Goal: Task Accomplishment & Management: Manage account settings

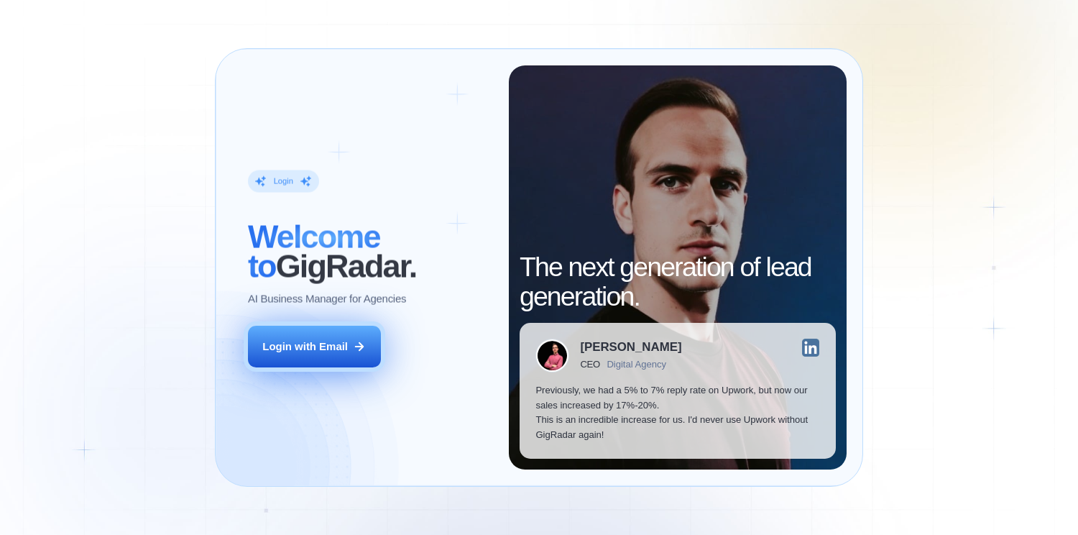
click at [331, 336] on button "Login with Email" at bounding box center [315, 347] width 134 height 42
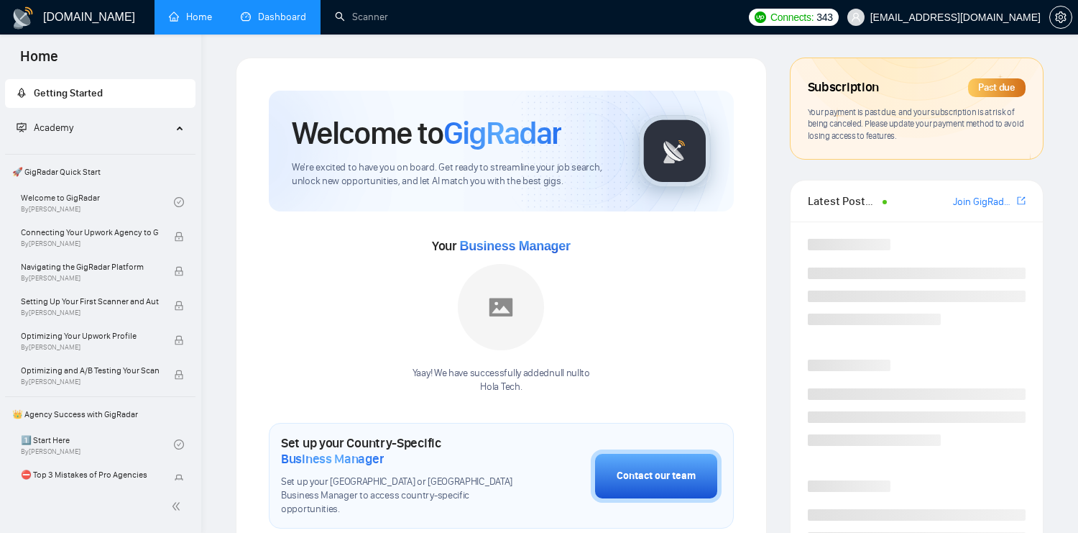
click at [281, 23] on link "Dashboard" at bounding box center [273, 17] width 65 height 12
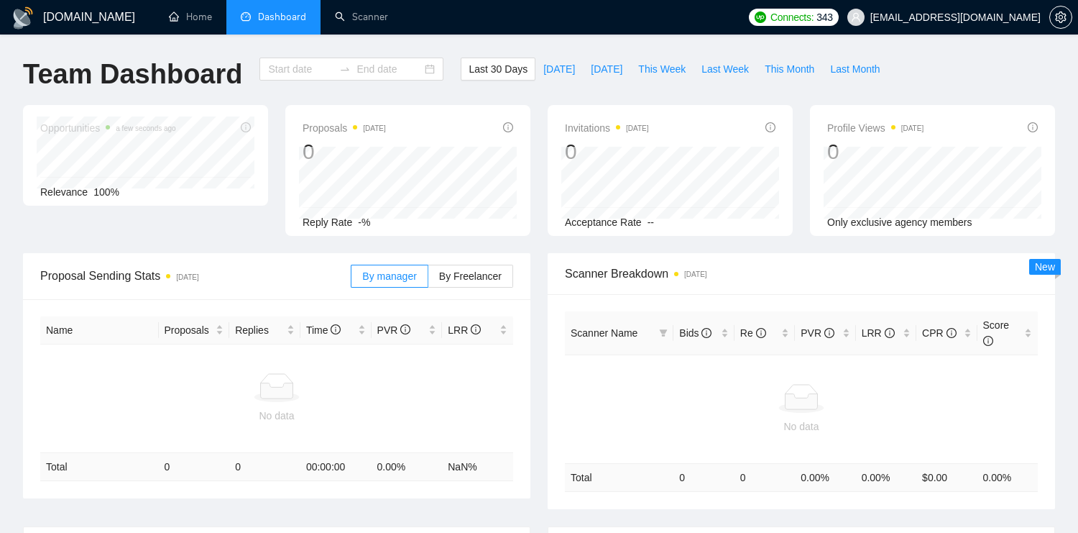
type input "[DATE]"
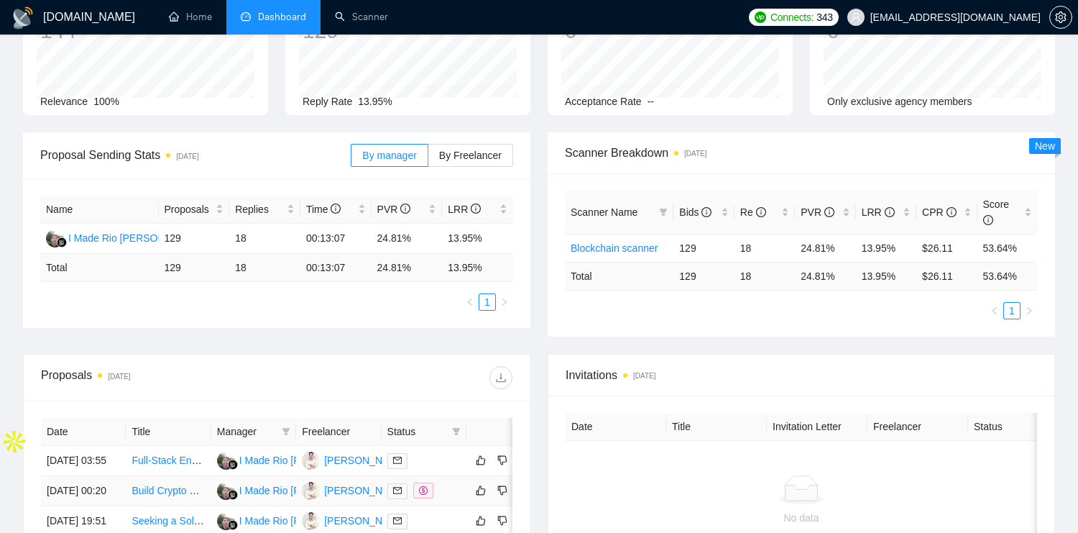
scroll to position [488, 0]
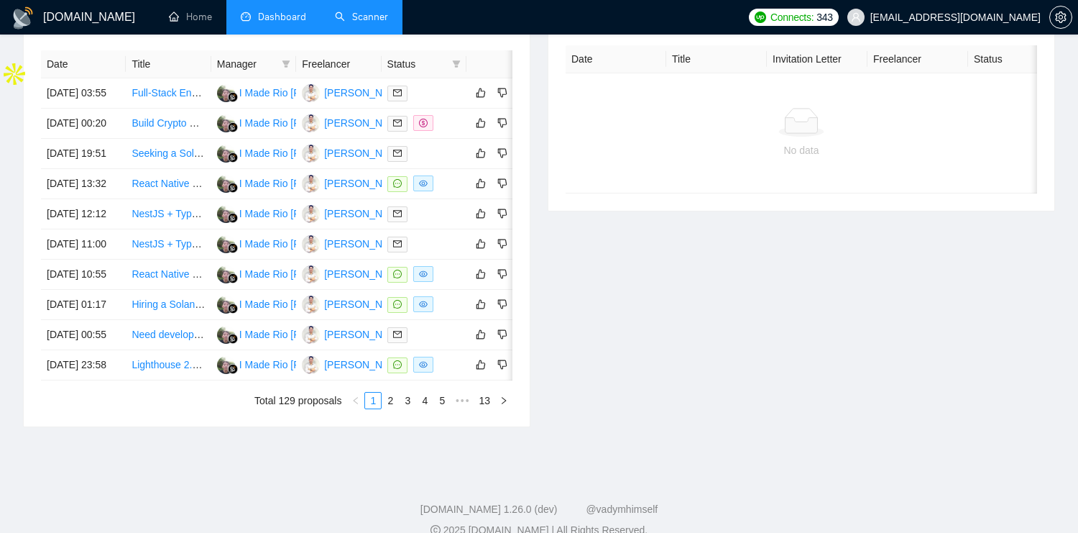
click at [358, 23] on link "Scanner" at bounding box center [361, 17] width 53 height 12
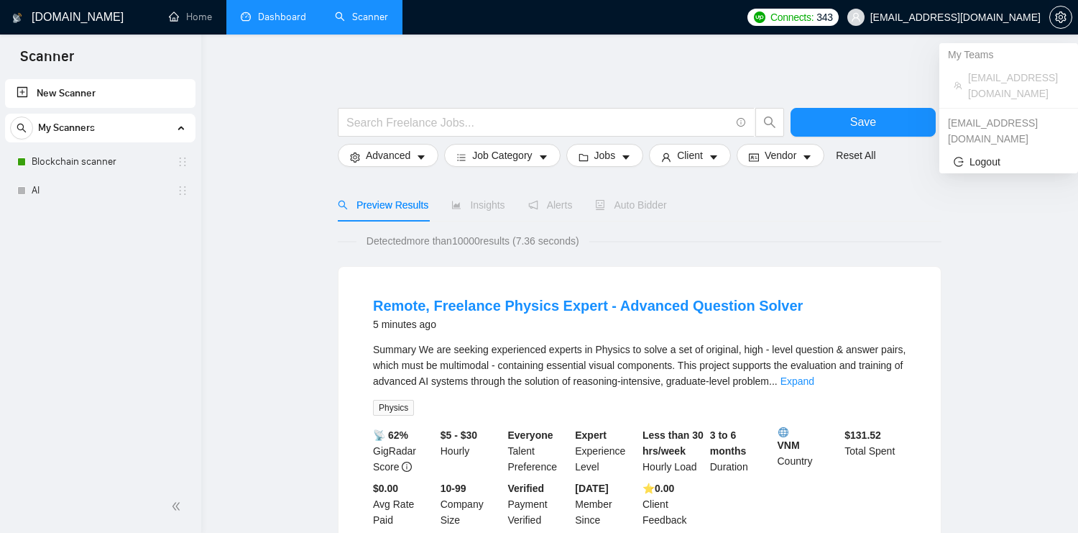
click at [1032, 24] on span "[EMAIL_ADDRESS][DOMAIN_NAME]" at bounding box center [944, 17] width 211 height 46
click at [995, 76] on span "[EMAIL_ADDRESS][DOMAIN_NAME]" at bounding box center [1016, 86] width 96 height 32
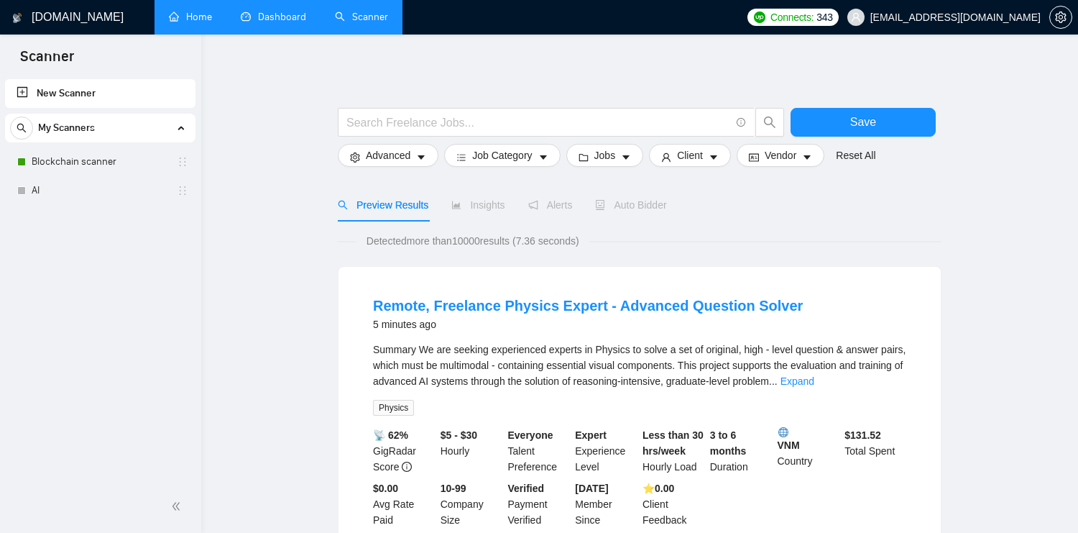
click at [196, 11] on link "Home" at bounding box center [190, 17] width 43 height 12
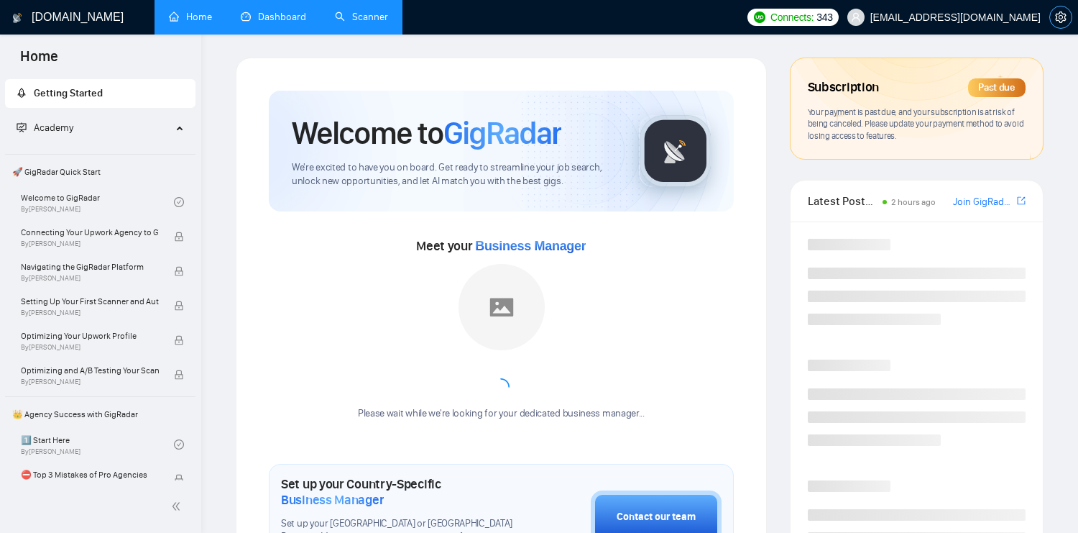
click at [1062, 27] on button "button" at bounding box center [1060, 17] width 23 height 23
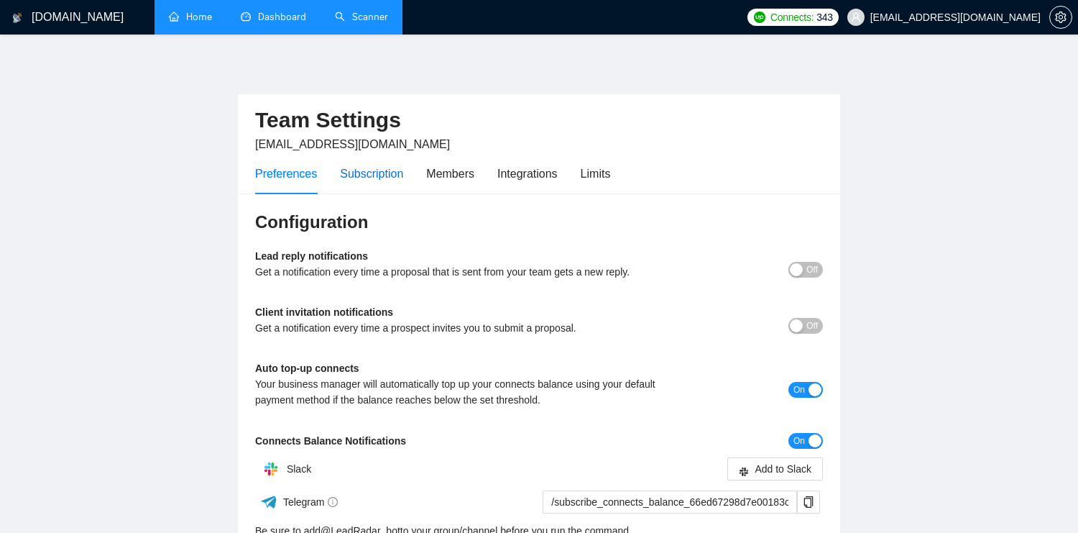
click at [392, 173] on div "Subscription" at bounding box center [371, 174] width 63 height 18
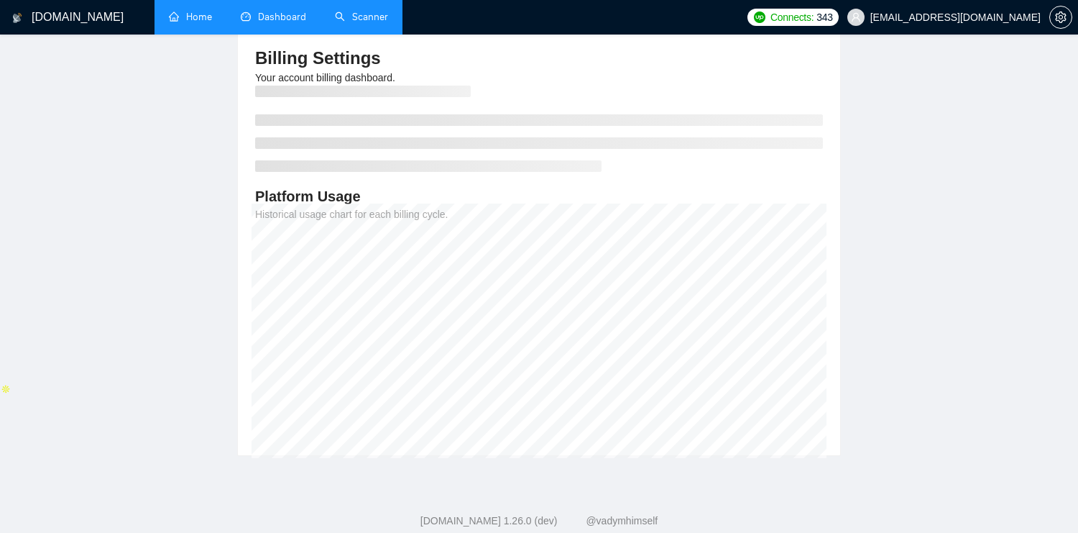
scroll to position [165, 0]
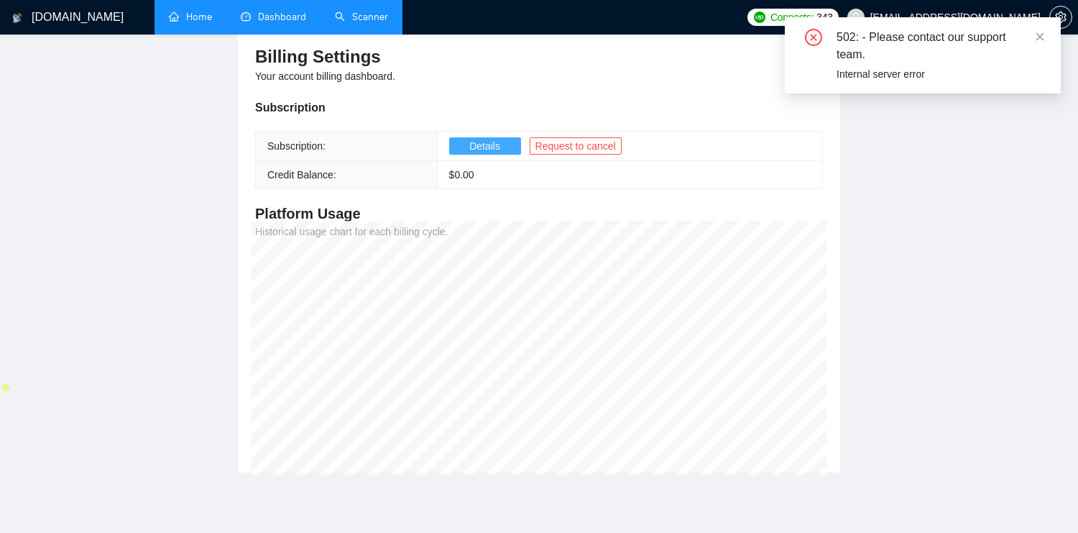
click at [488, 143] on span "Details" at bounding box center [484, 146] width 31 height 16
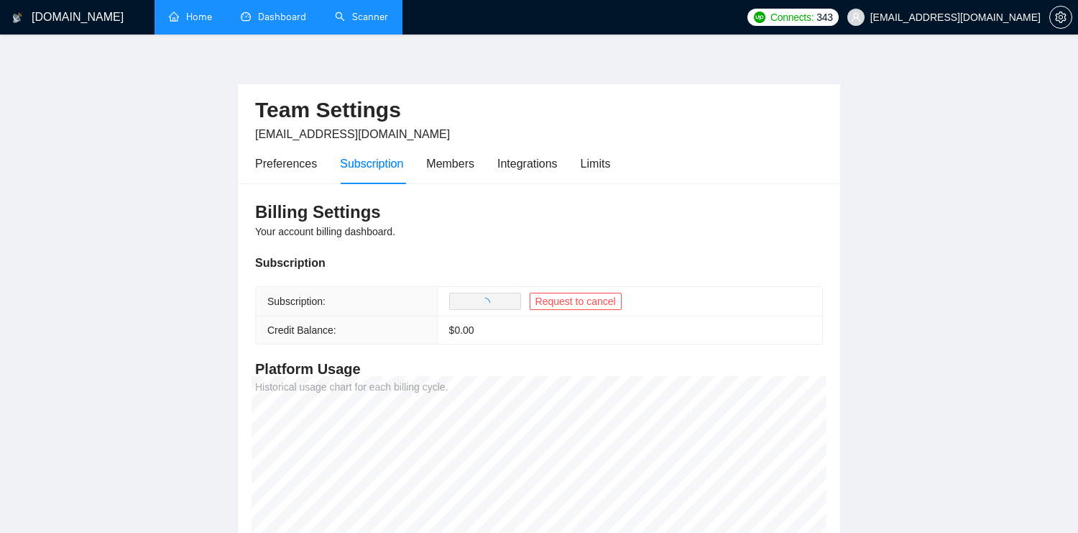
scroll to position [0, 0]
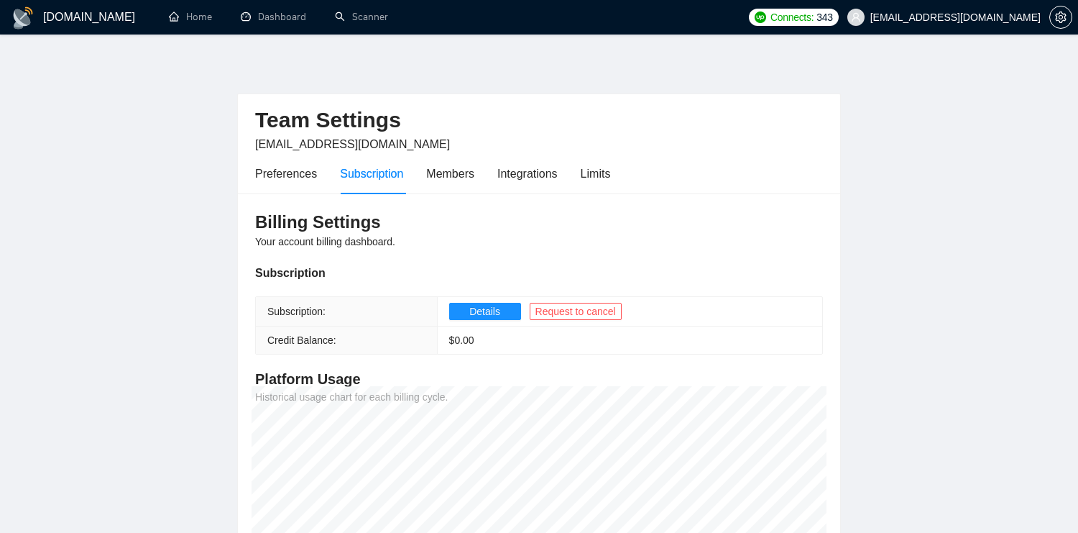
scroll to position [37, 0]
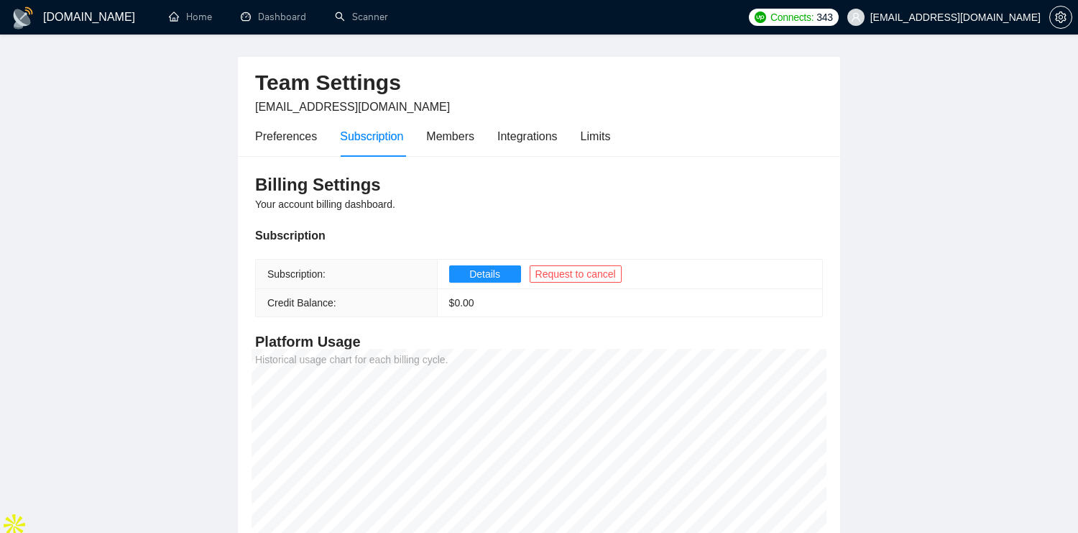
click at [495, 222] on div "Billing Settings Your account billing dashboard. Subscription Subscription: Det…" at bounding box center [539, 378] width 602 height 445
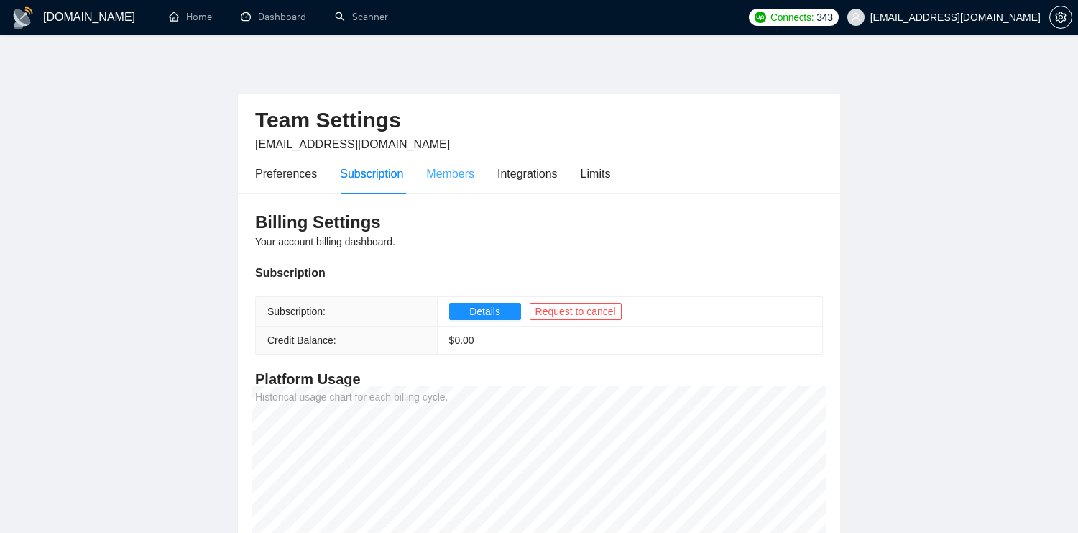
scroll to position [37, 0]
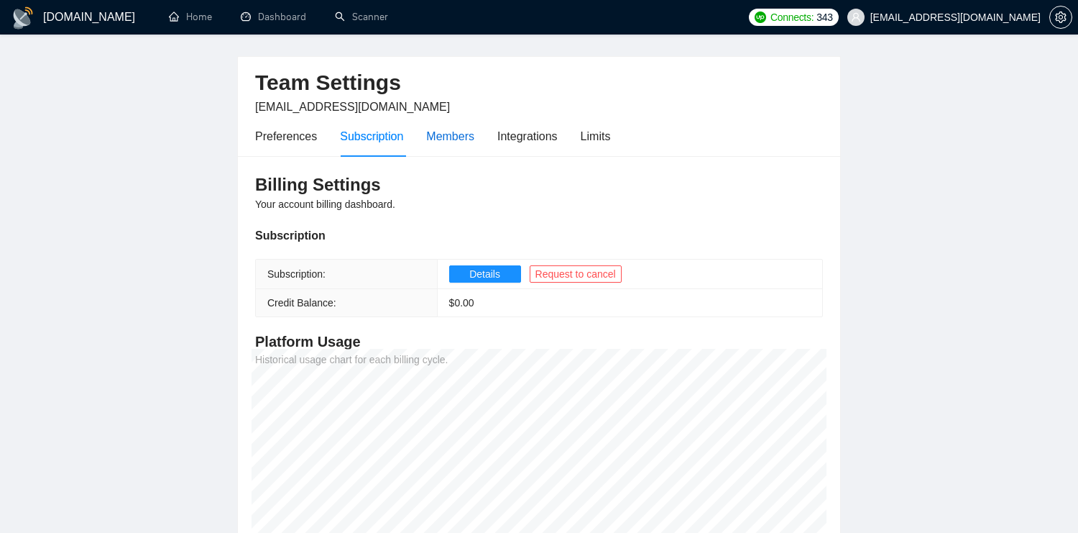
click at [450, 139] on div "Members" at bounding box center [450, 136] width 48 height 18
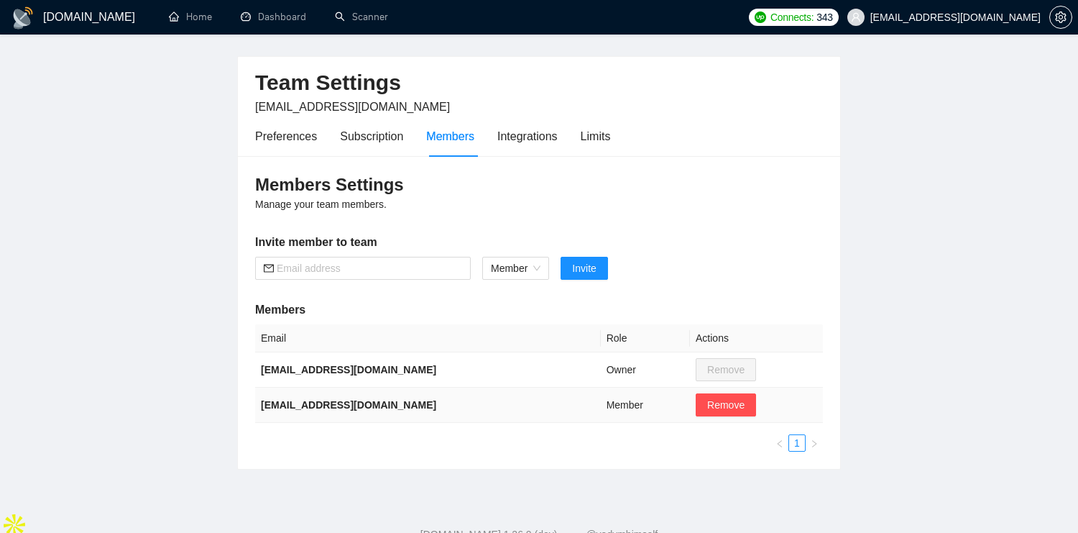
click at [321, 407] on b "viktor+9@gigradar.io" at bounding box center [348, 405] width 175 height 12
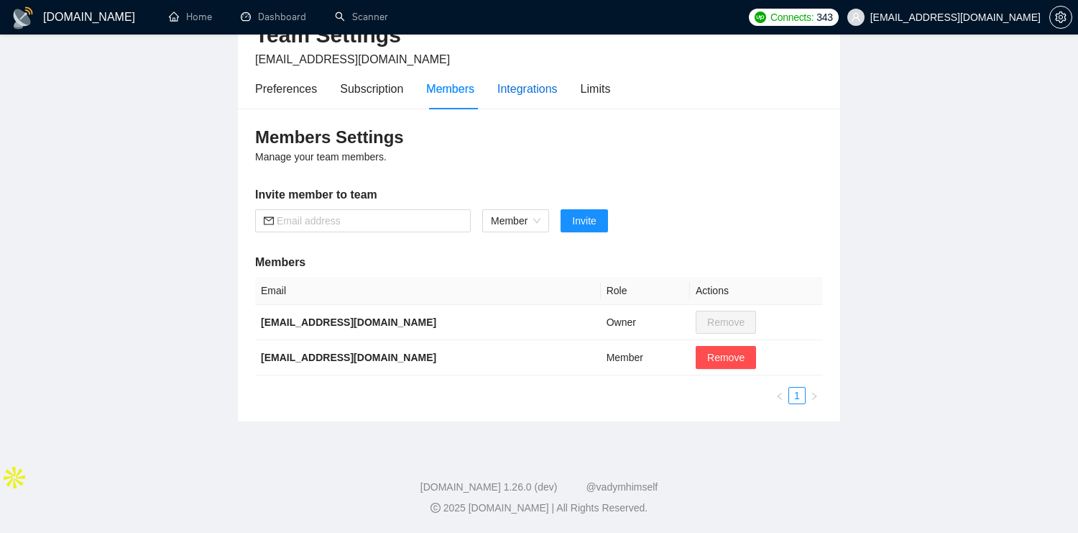
click at [535, 94] on div "Integrations" at bounding box center [527, 89] width 60 height 18
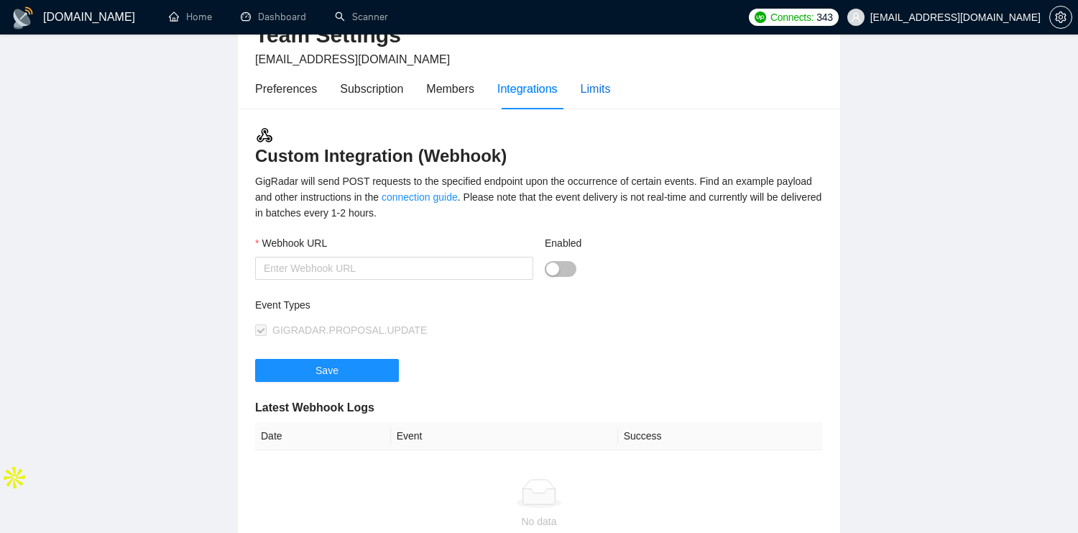
click at [607, 89] on div "Limits" at bounding box center [596, 89] width 30 height 18
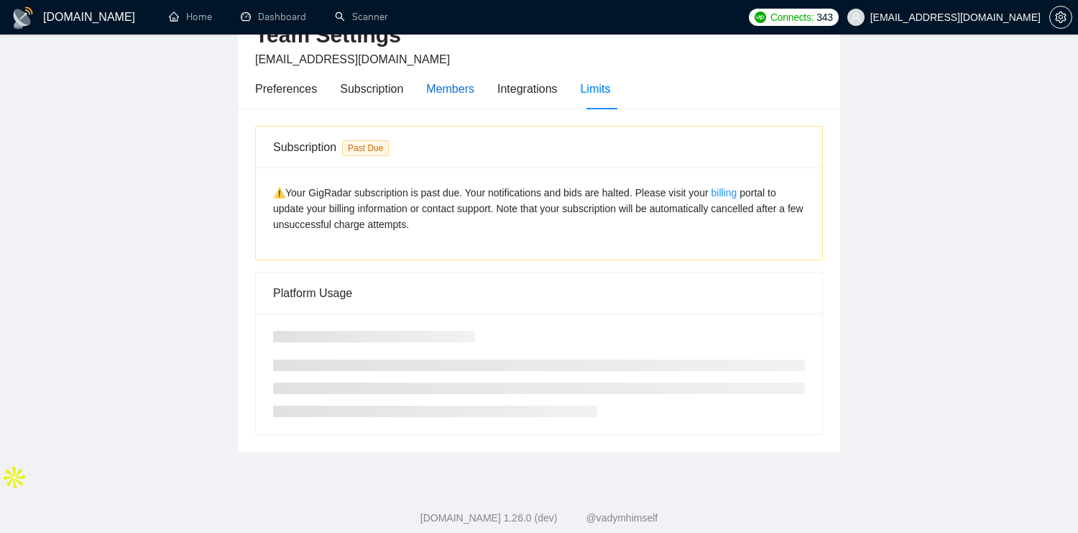
click at [462, 92] on div "Members" at bounding box center [450, 89] width 48 height 18
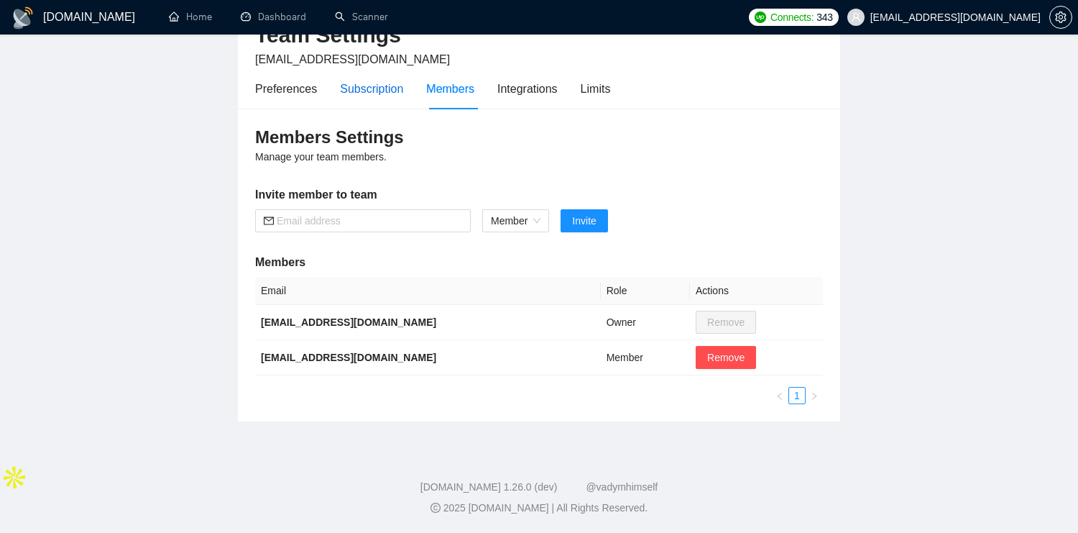
click at [378, 91] on div "Subscription" at bounding box center [371, 89] width 63 height 18
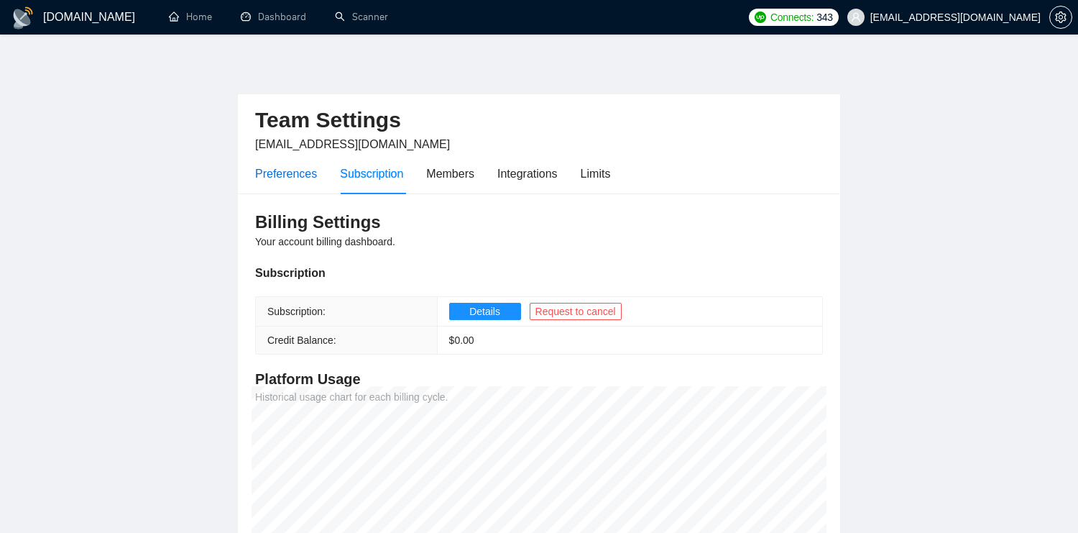
click at [300, 182] on div "Preferences" at bounding box center [286, 174] width 62 height 18
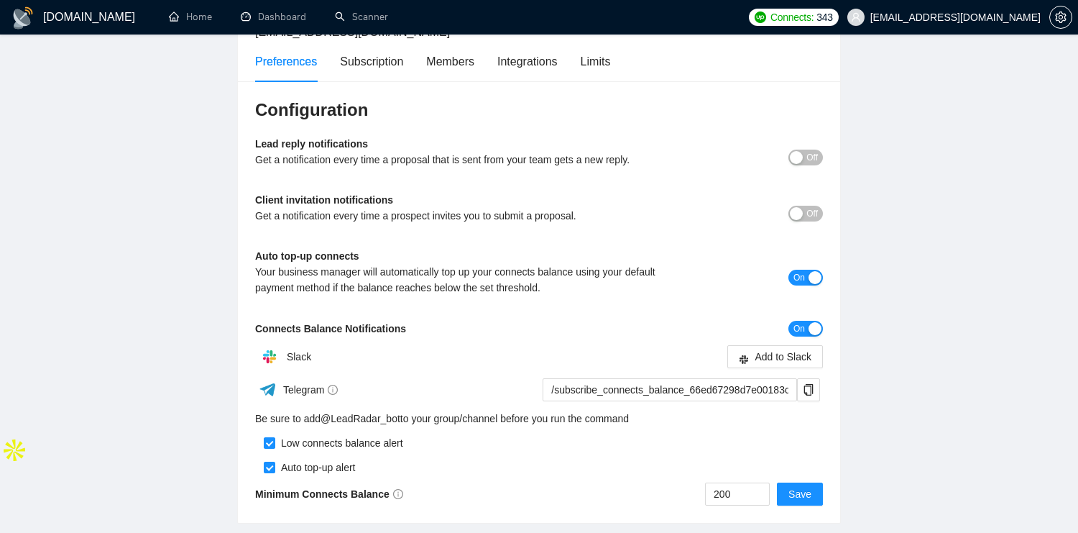
scroll to position [114, 0]
click at [800, 157] on div "button" at bounding box center [796, 156] width 13 height 13
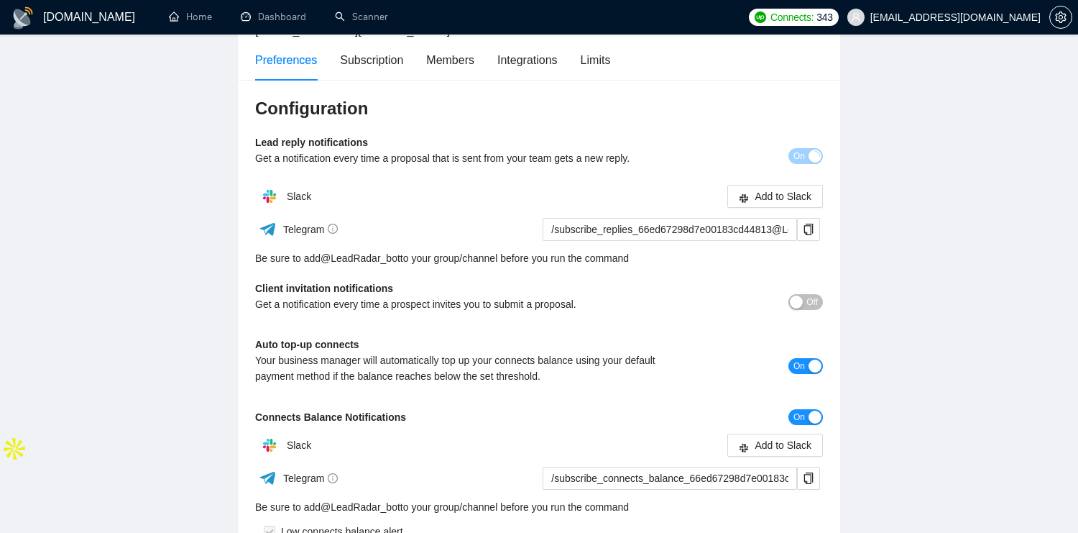
scroll to position [137, 0]
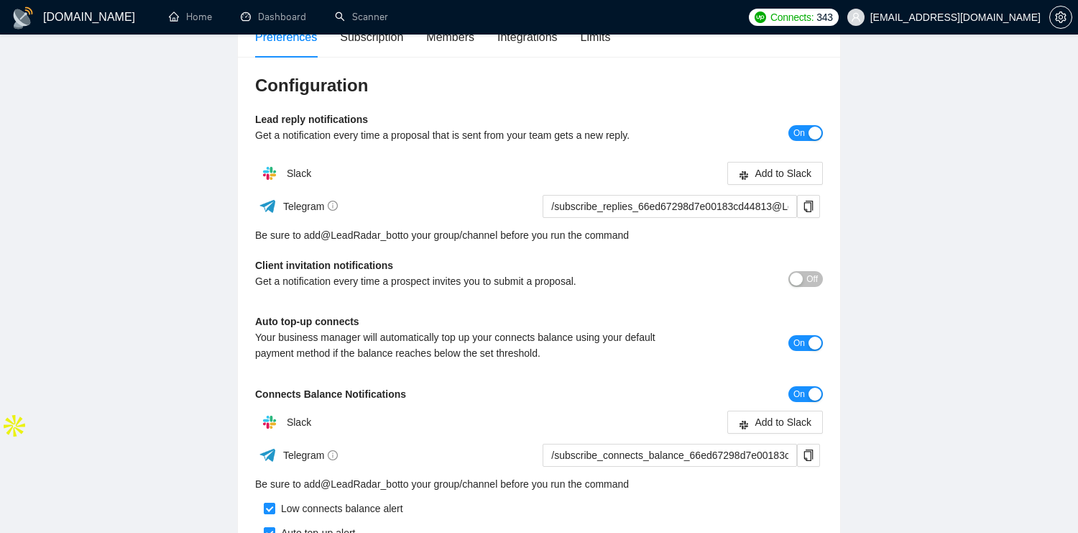
click at [817, 135] on div "button" at bounding box center [815, 133] width 13 height 13
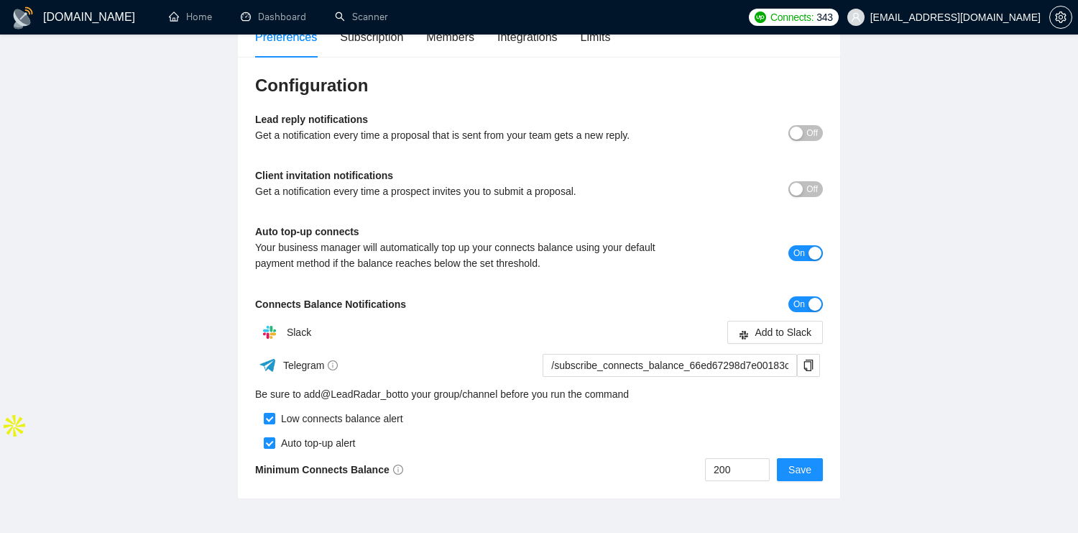
click at [813, 129] on span "Off" at bounding box center [812, 133] width 12 height 16
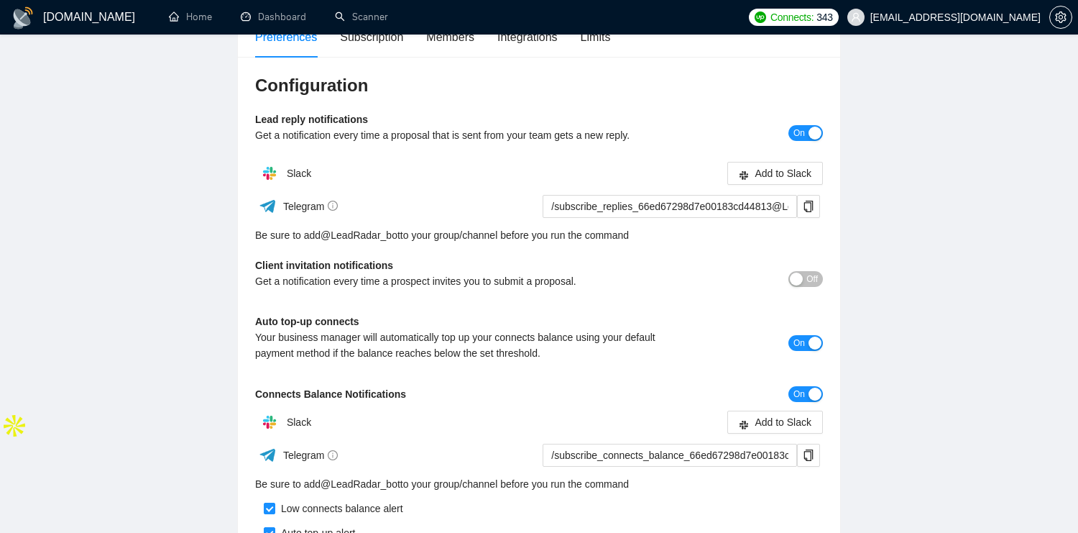
click at [798, 130] on span "On" at bounding box center [800, 133] width 12 height 16
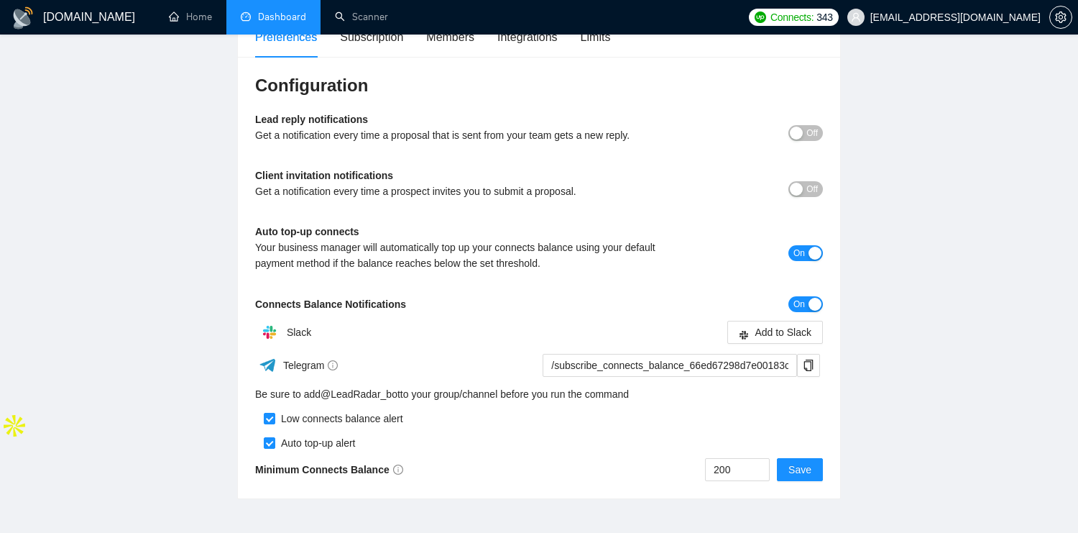
click at [272, 23] on link "Dashboard" at bounding box center [273, 17] width 65 height 12
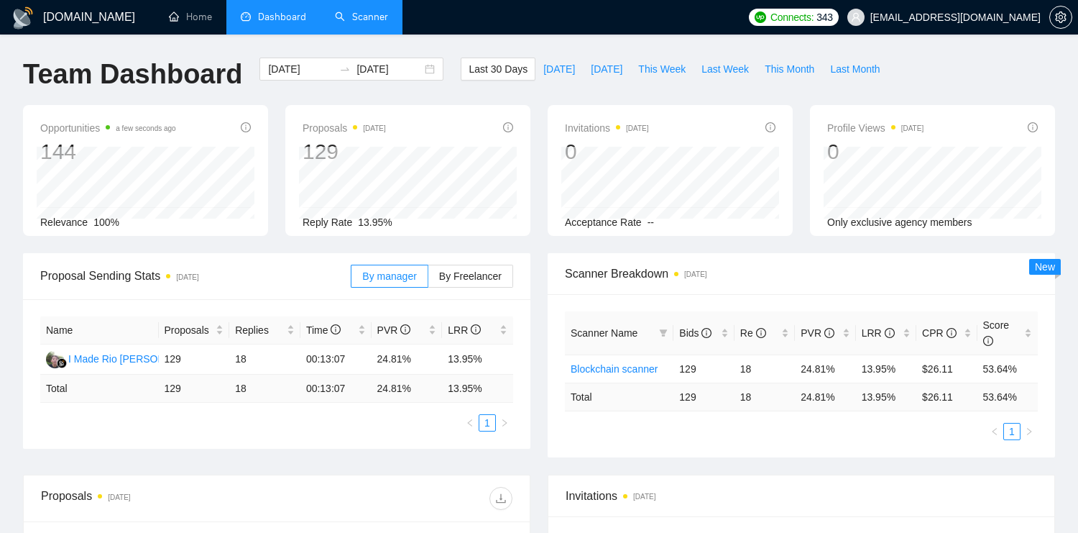
click at [362, 13] on link "Scanner" at bounding box center [361, 17] width 53 height 12
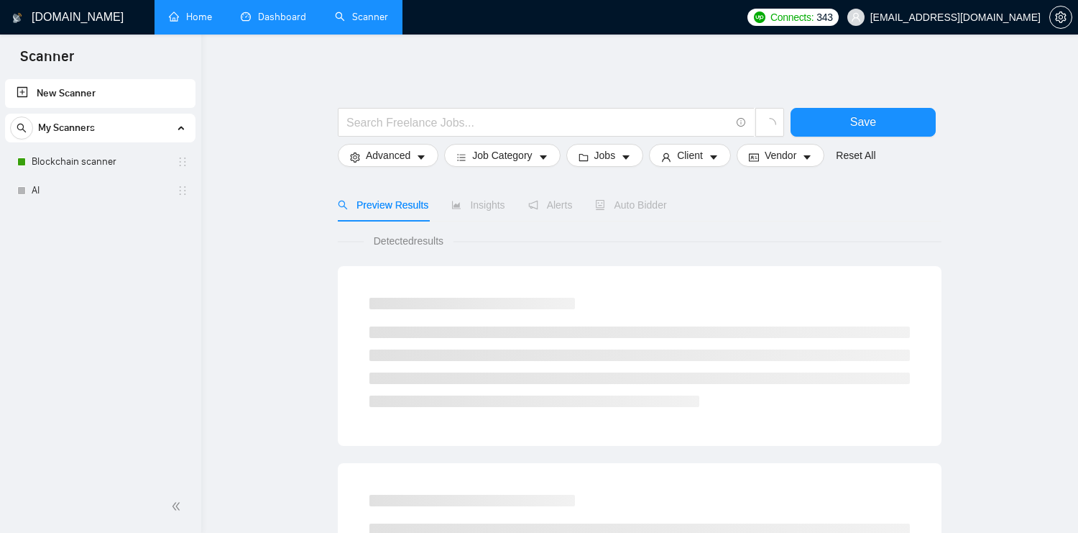
click at [182, 12] on link "Home" at bounding box center [190, 17] width 43 height 12
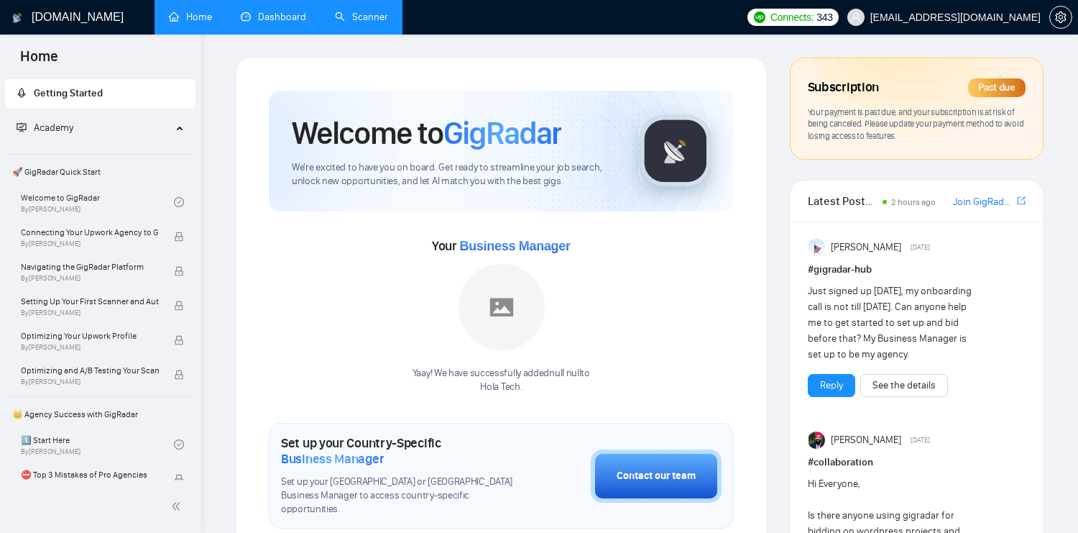
click at [254, 23] on link "Dashboard" at bounding box center [273, 17] width 65 height 12
